Goal: Transaction & Acquisition: Obtain resource

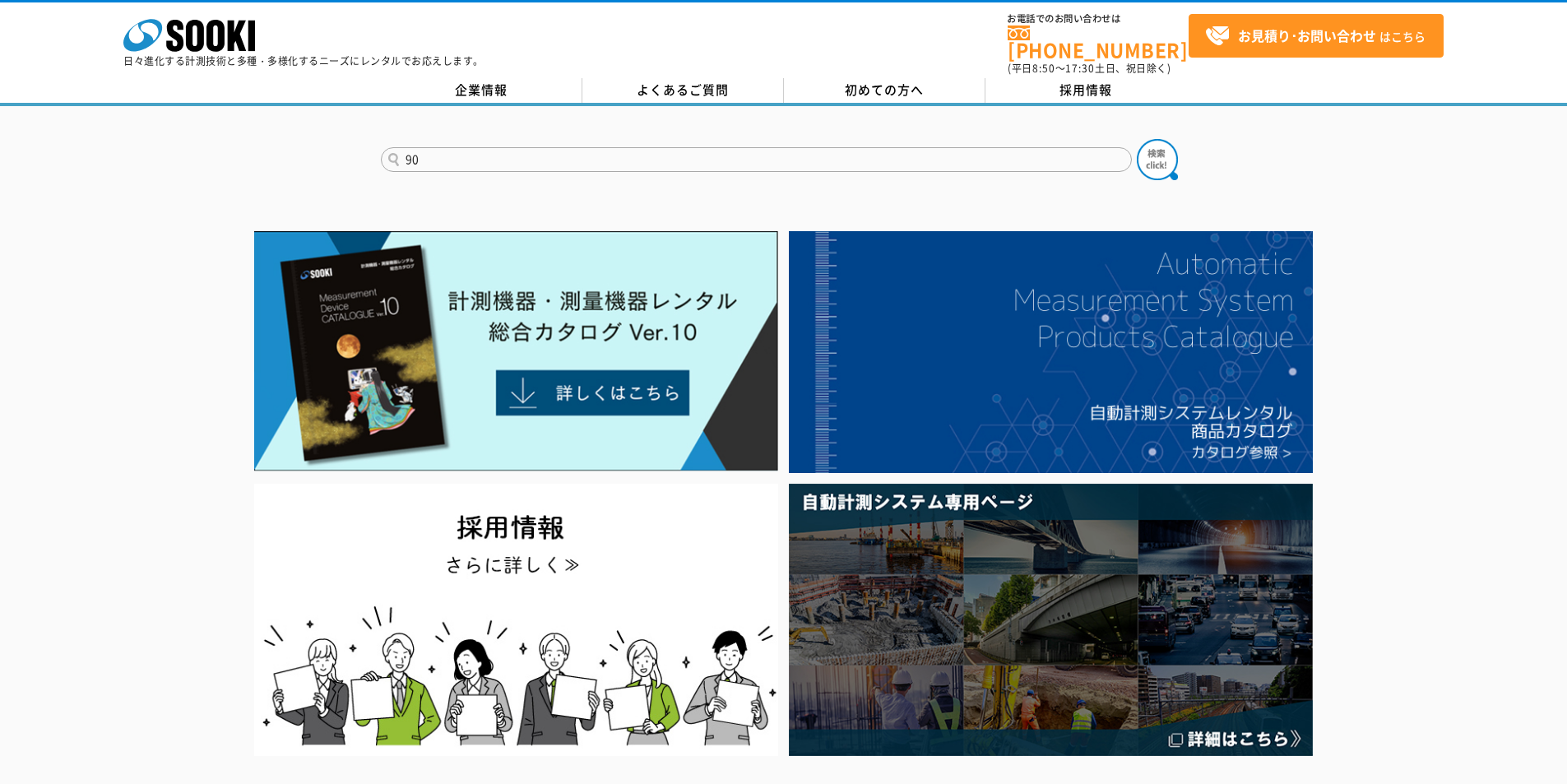
type input "90"
click at [1137, 139] on button at bounding box center [1157, 159] width 42 height 41
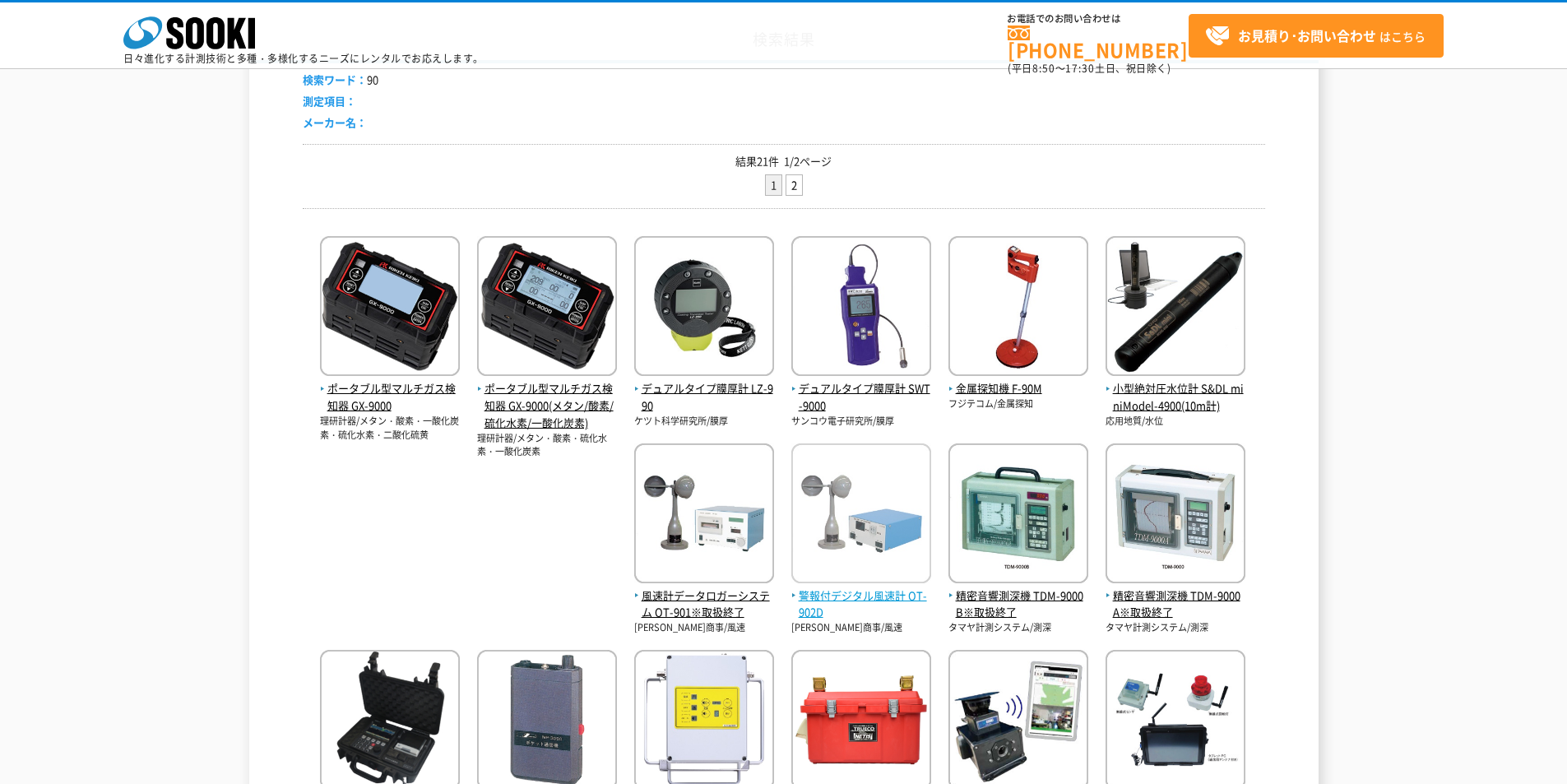
scroll to position [246, 0]
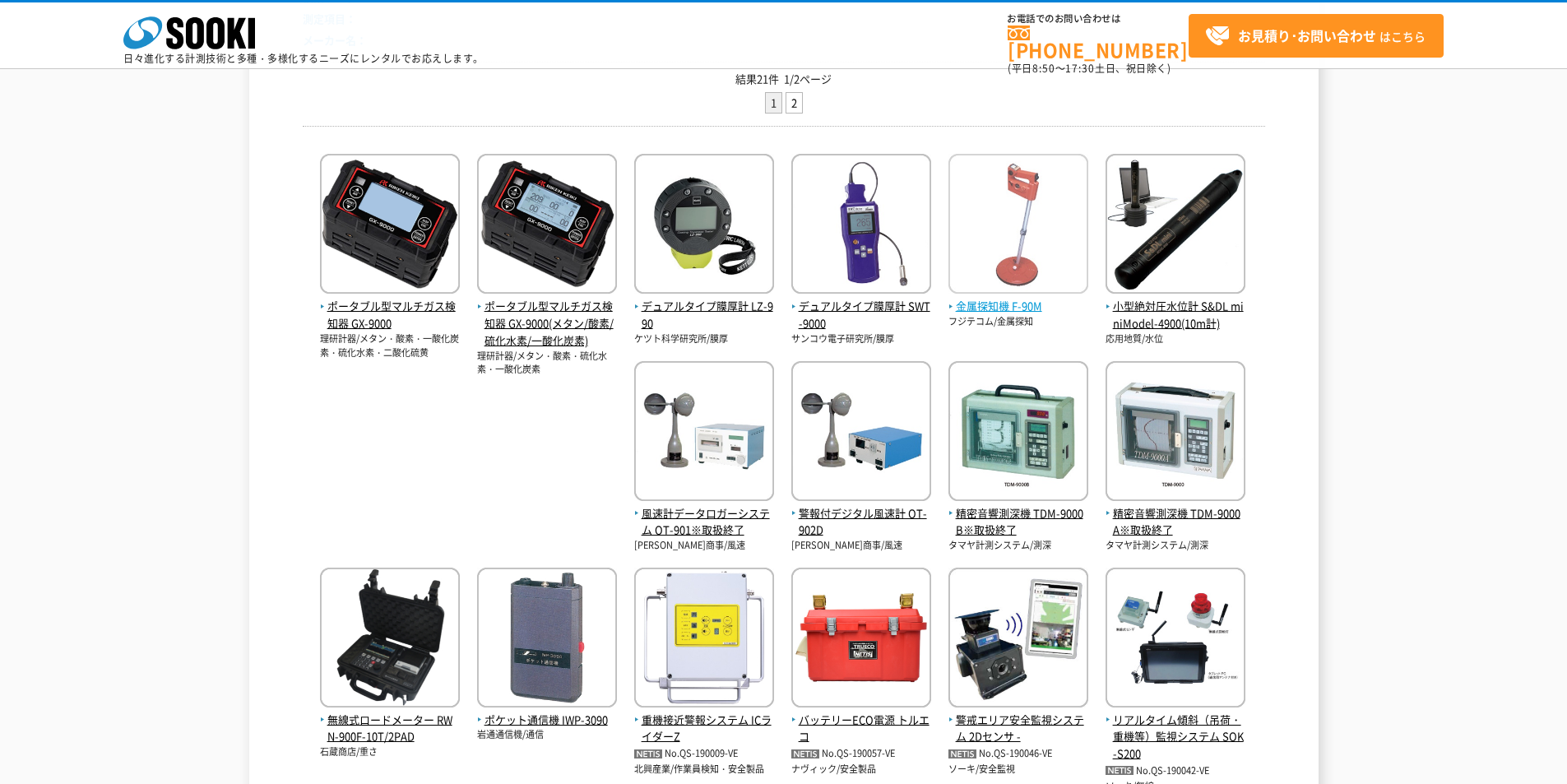
click at [993, 299] on span "金属探知機 F-90M" at bounding box center [1018, 306] width 140 height 18
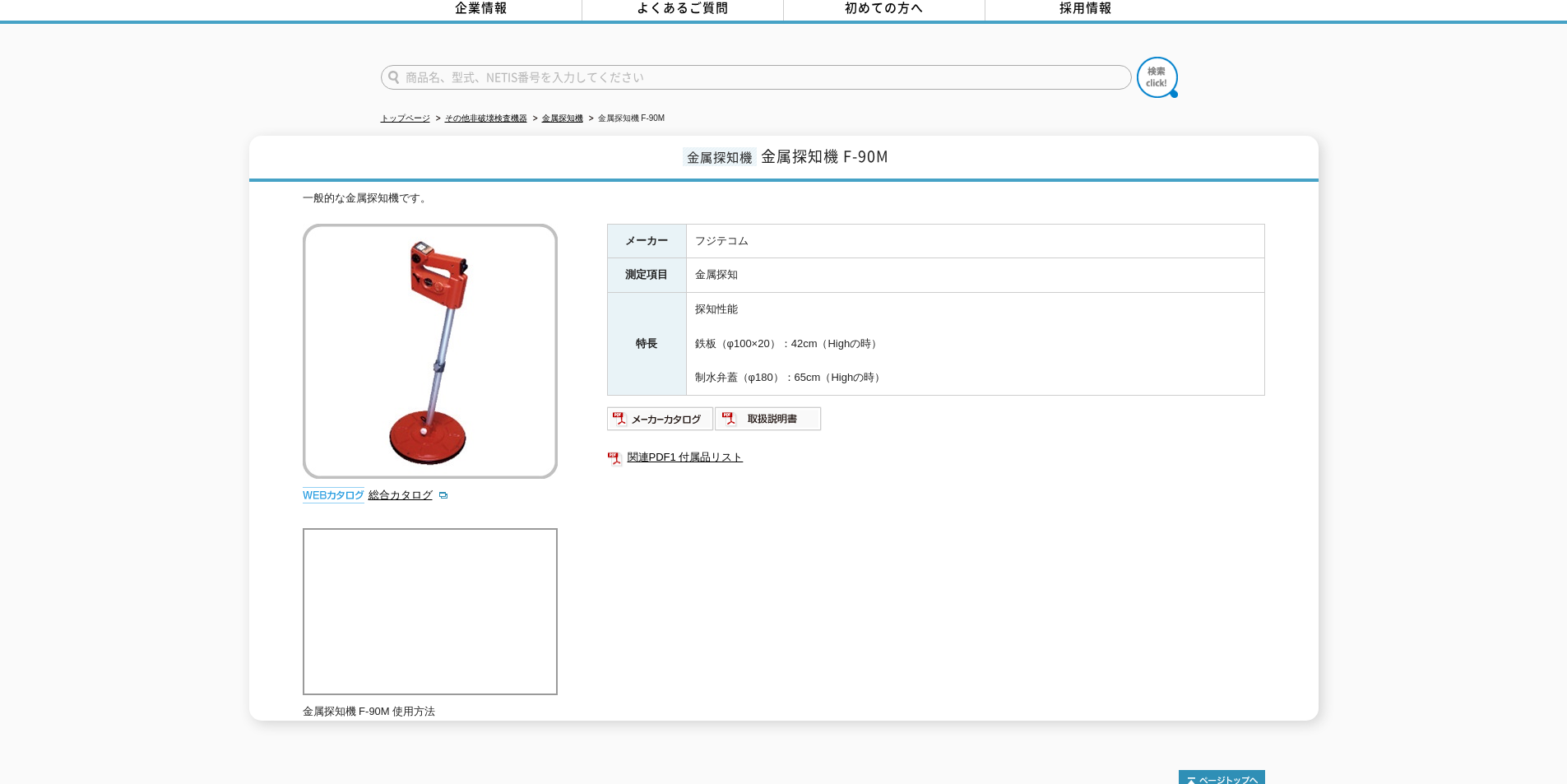
scroll to position [164, 0]
